Goal: Transaction & Acquisition: Purchase product/service

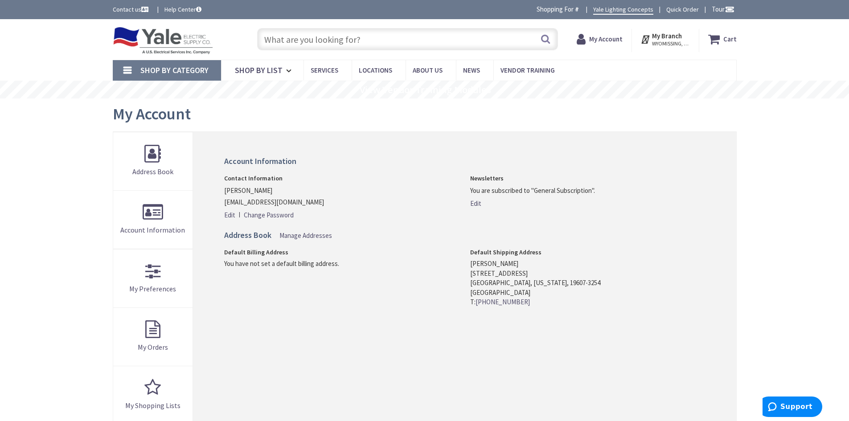
click at [435, 36] on input "text" at bounding box center [407, 39] width 301 height 22
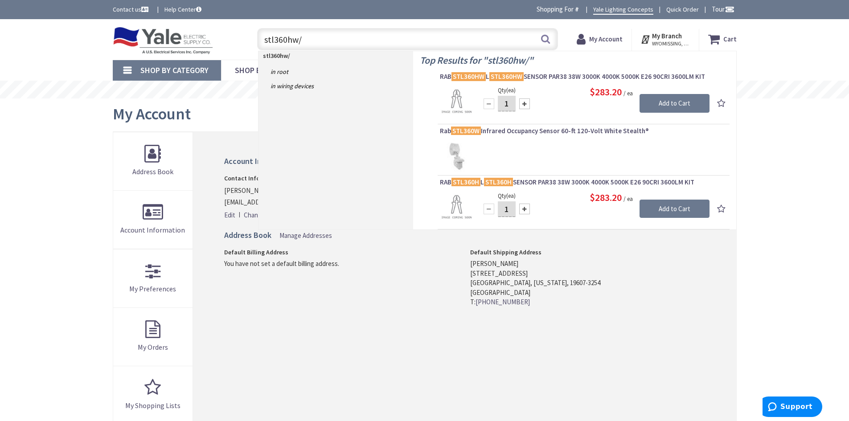
type input "stl360hw/l"
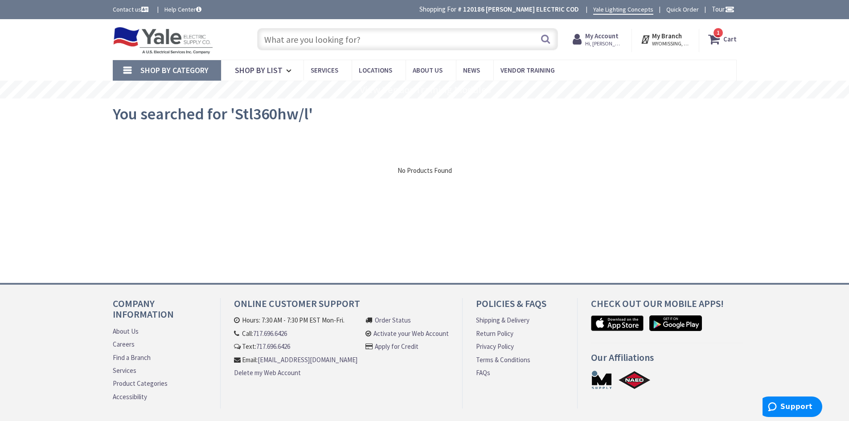
click at [384, 48] on input "text" at bounding box center [407, 39] width 301 height 22
type input "stl360hw"
click at [545, 45] on button "Search" at bounding box center [546, 39] width 12 height 20
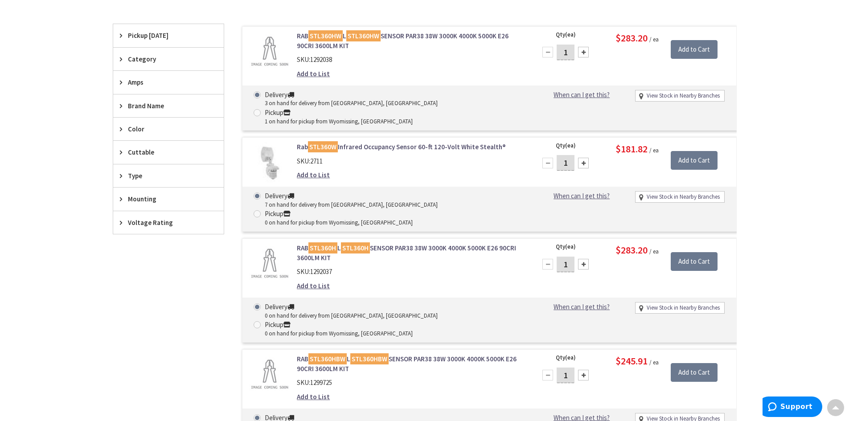
scroll to position [223, 0]
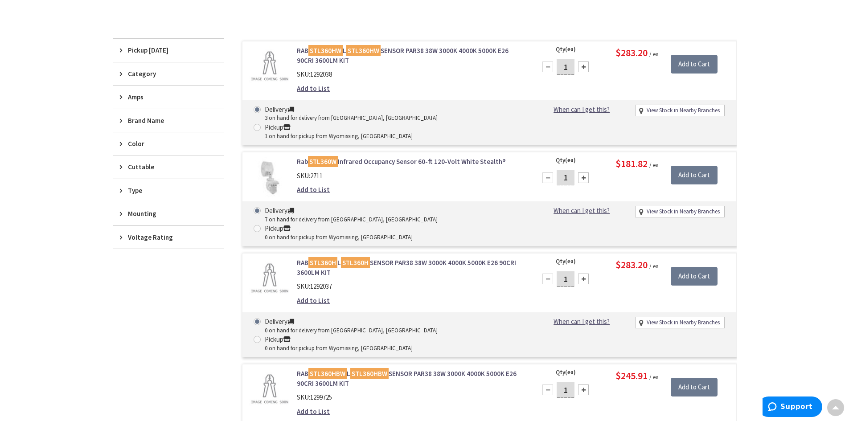
click at [453, 48] on link "RAB STL360HW L STL360HW SENSOR PAR38 38W 3000K 4000K 5000K E26 90CRI 3600LM KIT" at bounding box center [410, 55] width 227 height 19
